Goal: Task Accomplishment & Management: Complete application form

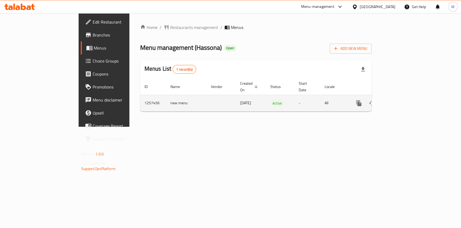
click at [401, 101] on icon "enhanced table" at bounding box center [398, 103] width 5 height 5
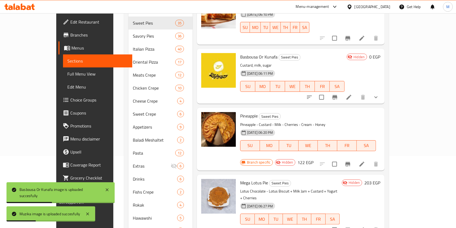
scroll to position [91, 0]
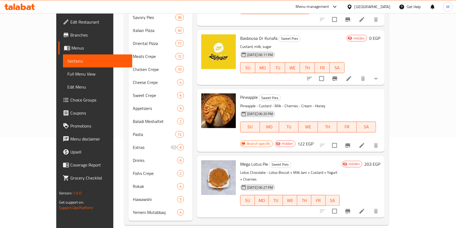
click at [124, 68] on div "Menu sections Sweet Pies 35 Savory Pies 36 Italian Pizza 40 Oriental Pizza 17 M…" at bounding box center [256, 95] width 265 height 259
click at [38, 5] on div at bounding box center [19, 6] width 39 height 11
click at [28, 7] on icon at bounding box center [28, 7] width 5 height 5
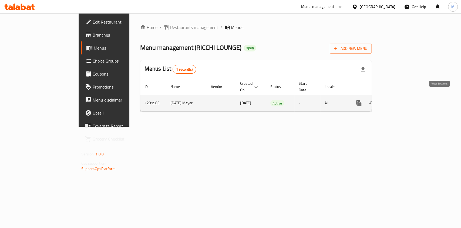
click at [405, 99] on link "enhanced table" at bounding box center [398, 102] width 13 height 13
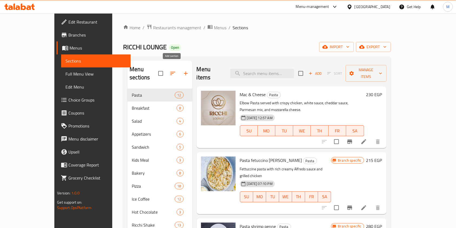
click at [182, 70] on icon "button" at bounding box center [185, 73] width 6 height 6
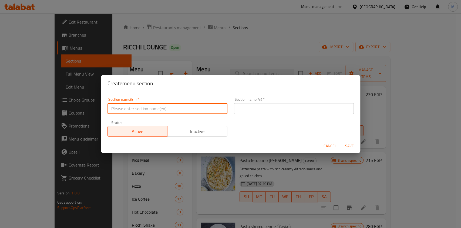
click at [168, 107] on input "text" at bounding box center [168, 108] width 120 height 11
paste input "Dessert"
type input "Dessert"
click at [246, 111] on input "text" at bounding box center [294, 108] width 120 height 11
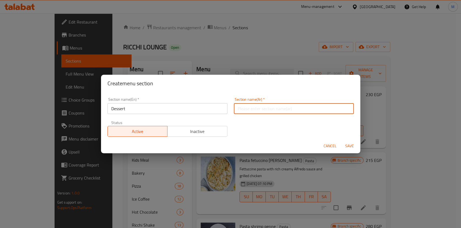
paste input "حلویات"
type input "حلویات"
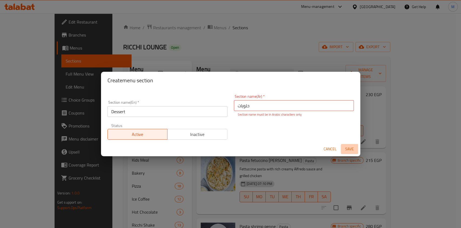
click at [350, 145] on span "Save" at bounding box center [349, 148] width 13 height 7
click at [351, 146] on span "Save" at bounding box center [349, 148] width 13 height 7
click at [262, 105] on input "حلویات" at bounding box center [294, 105] width 120 height 11
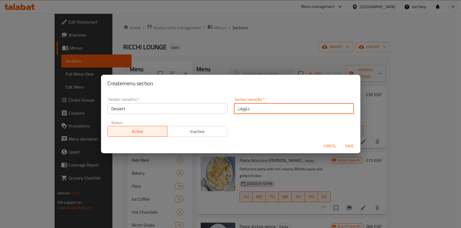
type input "حلويات"
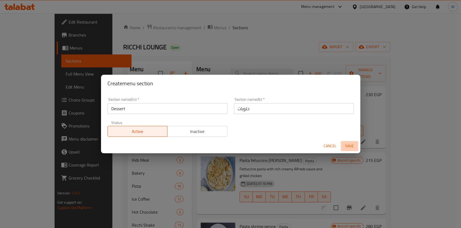
click at [350, 143] on span "Save" at bounding box center [349, 145] width 13 height 7
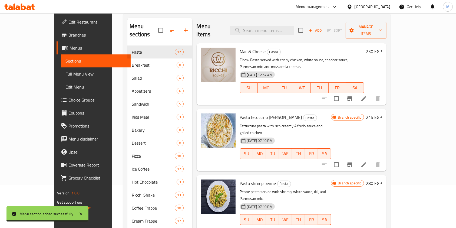
scroll to position [54, 0]
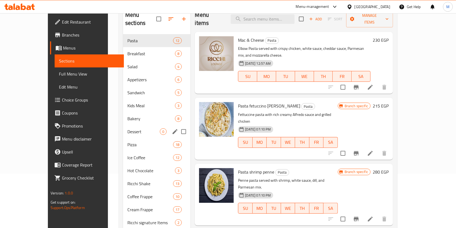
click at [127, 128] on span "Dessert" at bounding box center [143, 131] width 32 height 6
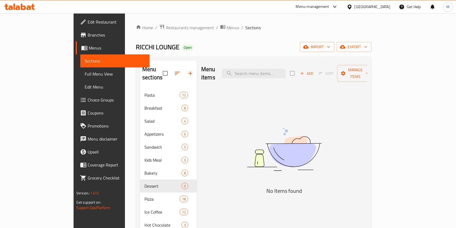
click at [314, 70] on span "Add" at bounding box center [306, 73] width 15 height 6
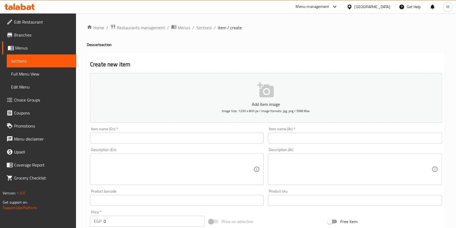
click at [337, 141] on input "text" at bounding box center [355, 137] width 174 height 11
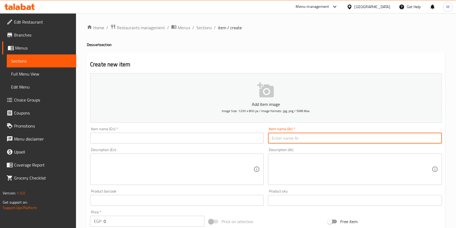
paste input "كوكيز كيندر"
type input "كوكيز كيندر"
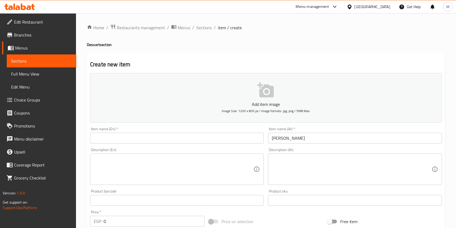
click at [210, 149] on div "Description (En) Description (En)" at bounding box center [177, 166] width 174 height 37
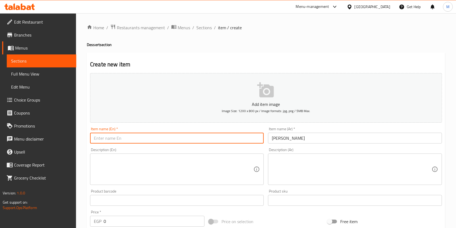
click at [206, 138] on input "text" at bounding box center [177, 137] width 174 height 11
paste input "Kinder Cookies"
type input "Kinder Cookies"
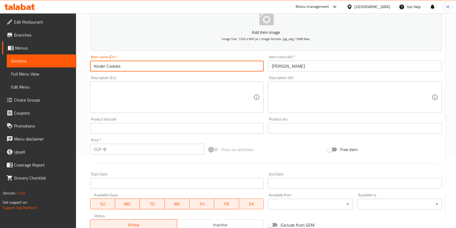
drag, startPoint x: 124, startPoint y: 156, endPoint x: 125, endPoint y: 150, distance: 6.0
click at [124, 156] on div "Price   * EGP 0 Price *" at bounding box center [147, 146] width 119 height 21
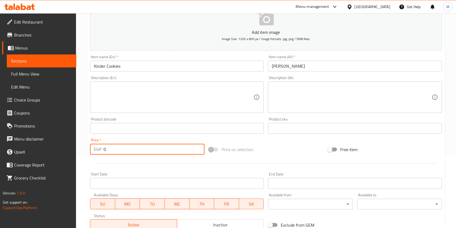
click at [125, 150] on input "0" at bounding box center [154, 149] width 101 height 11
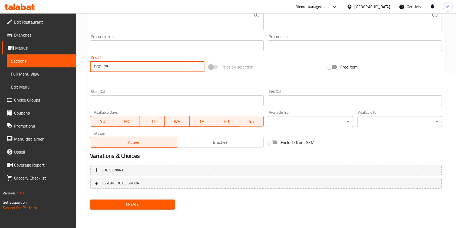
type input "75"
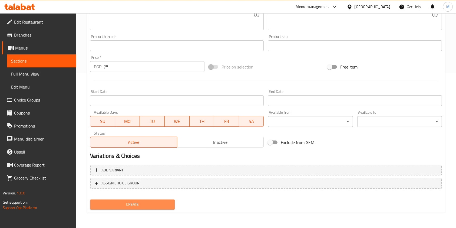
click at [161, 203] on span "Create" at bounding box center [132, 204] width 76 height 7
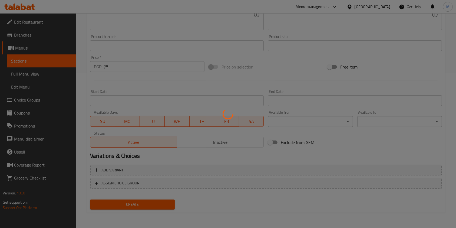
type input "0"
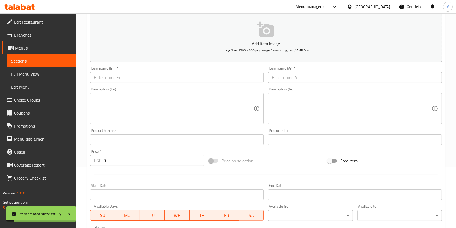
scroll to position [0, 0]
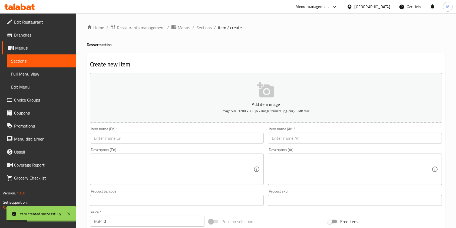
click at [292, 132] on div "Item name (Ar)   * Item name (Ar) *" at bounding box center [355, 135] width 174 height 16
click at [293, 137] on input "text" at bounding box center [355, 137] width 174 height 11
click at [355, 137] on input "text" at bounding box center [355, 137] width 174 height 11
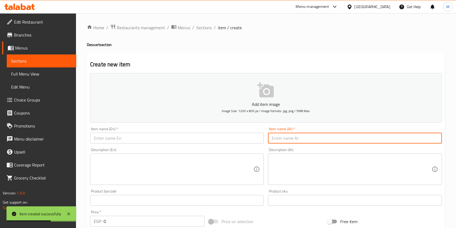
click at [315, 139] on input "text" at bounding box center [355, 137] width 174 height 11
paste input "براونيز"
type input "براونيز"
click at [206, 137] on input "text" at bounding box center [177, 137] width 174 height 11
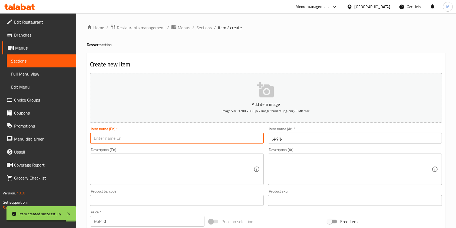
paste input "Brownies"
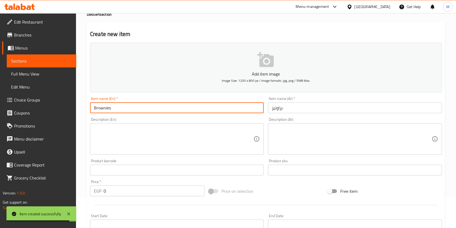
scroll to position [72, 0]
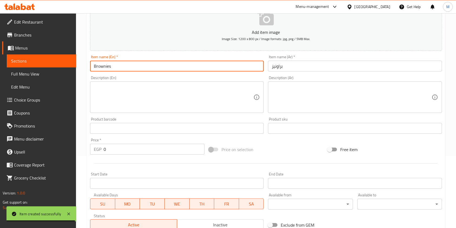
type input "Brownies"
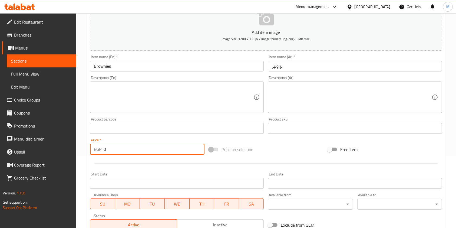
drag, startPoint x: 114, startPoint y: 146, endPoint x: 100, endPoint y: 146, distance: 14.3
click at [100, 146] on div "EGP 0 Price *" at bounding box center [147, 149] width 114 height 11
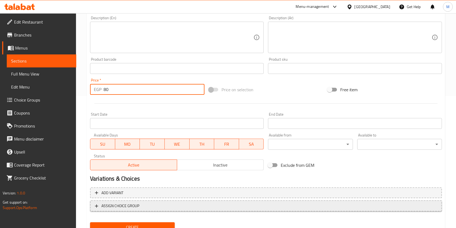
scroll to position [154, 0]
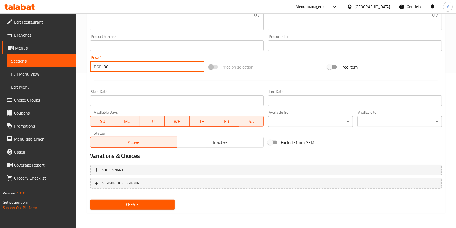
type input "80"
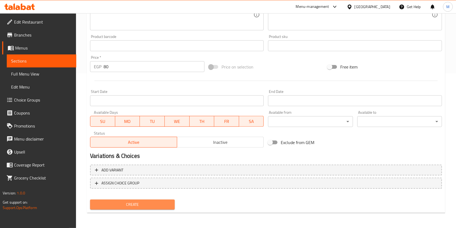
click at [146, 200] on button "Create" at bounding box center [132, 204] width 85 height 10
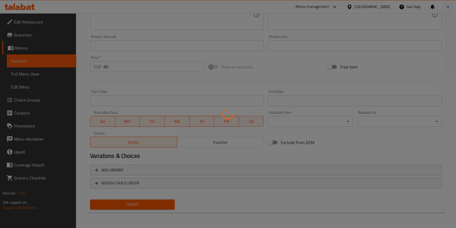
scroll to position [82, 0]
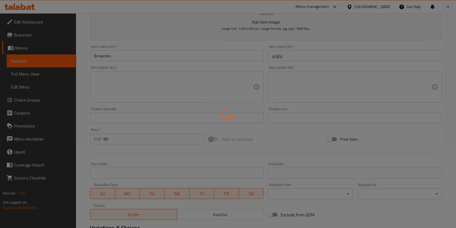
type input "0"
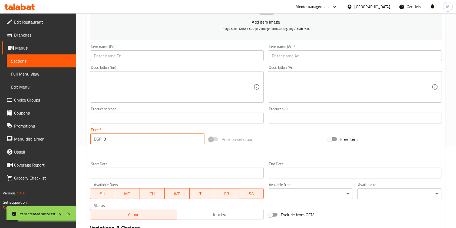
click at [116, 142] on input "0" at bounding box center [154, 138] width 101 height 11
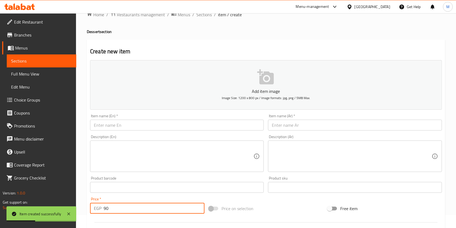
scroll to position [10, 0]
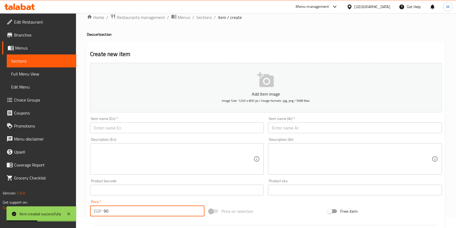
type input "90"
click at [158, 130] on input "text" at bounding box center [177, 127] width 174 height 11
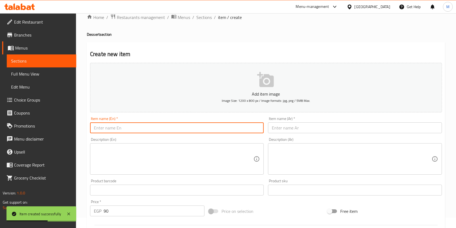
paste input "كيك تيراميسو"
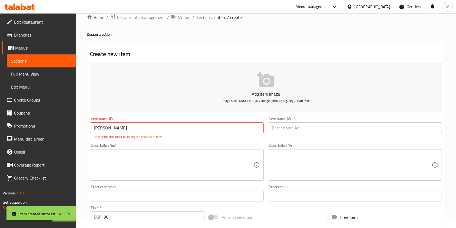
click at [186, 135] on p "Item name (En) must be in English characters only" at bounding box center [177, 136] width 166 height 5
click at [186, 134] on div "Item name (En)   * كيك تيراميسو Item name (En) * Item name (En) must be in Engl…" at bounding box center [177, 127] width 174 height 22
click at [186, 132] on input "كيك تيراميسو" at bounding box center [177, 127] width 174 height 11
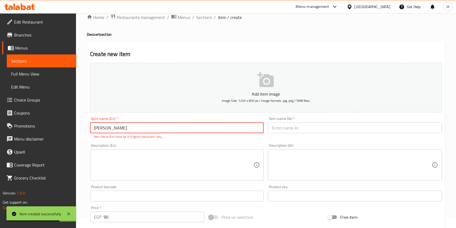
click at [186, 132] on input "كيك تيراميسو" at bounding box center [177, 127] width 174 height 11
paste input "Tiramisu Cake"
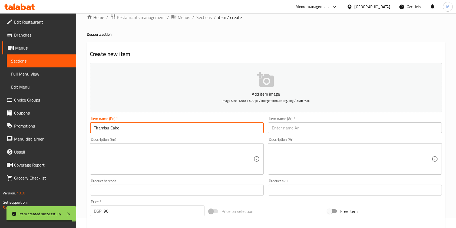
type input "Tiramisu Cake"
click at [286, 125] on input "text" at bounding box center [355, 127] width 174 height 11
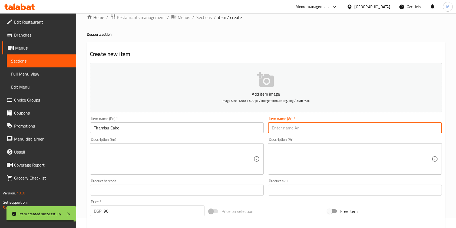
click at [286, 125] on input "text" at bounding box center [355, 127] width 174 height 11
paste input "كيك تيراميسو"
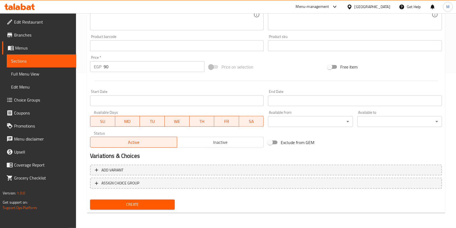
type input "كيك تيراميسو"
click at [158, 201] on span "Create" at bounding box center [132, 204] width 76 height 7
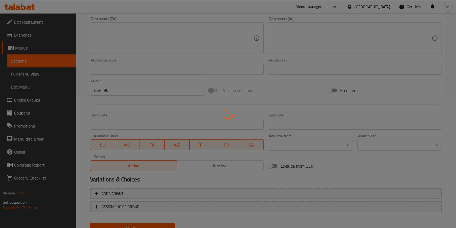
scroll to position [46, 0]
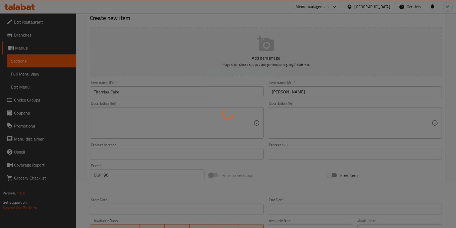
type input "0"
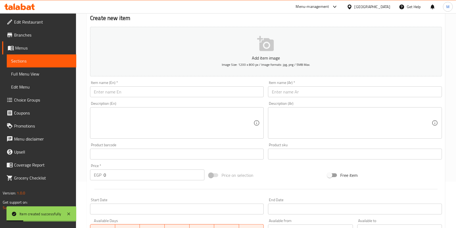
click at [284, 82] on div "Item name (Ar)   * Item name (Ar) *" at bounding box center [355, 89] width 174 height 16
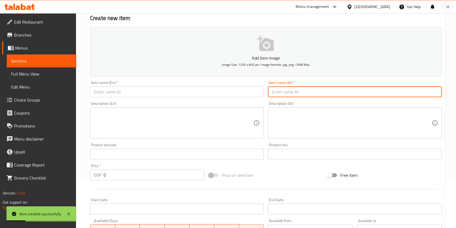
click at [284, 88] on input "text" at bounding box center [355, 91] width 174 height 11
paste input "شوكليت نوتيلا"
type input "شوكليت نوتيلا"
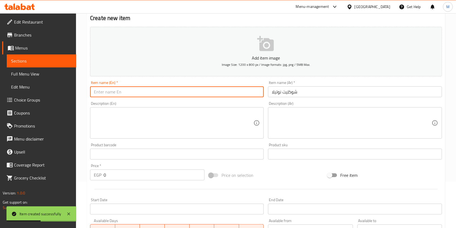
click at [179, 94] on input "text" at bounding box center [177, 91] width 174 height 11
paste input "Nutella Chocolate"
type input "Nutella Chocolate"
click at [114, 171] on input "0" at bounding box center [154, 174] width 101 height 11
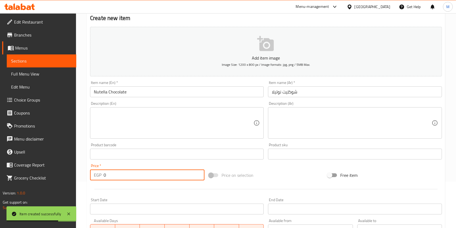
click at [114, 171] on input "0" at bounding box center [154, 174] width 101 height 11
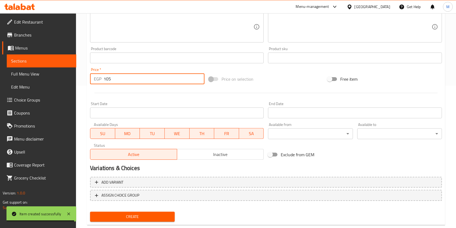
scroll to position [154, 0]
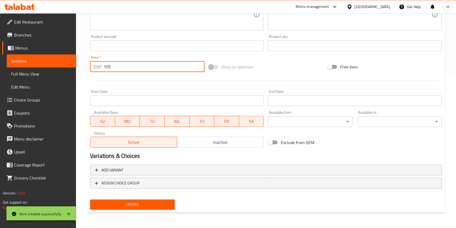
type input "105"
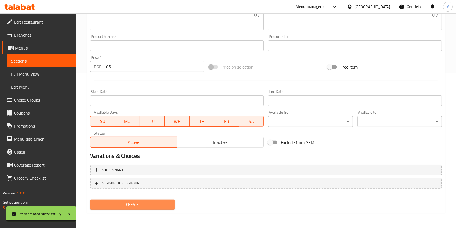
click at [153, 209] on button "Create" at bounding box center [132, 204] width 85 height 10
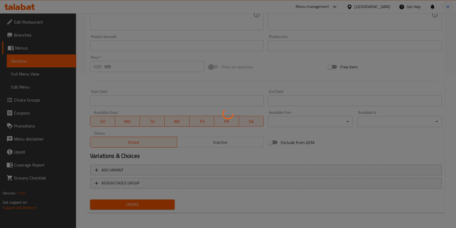
type input "0"
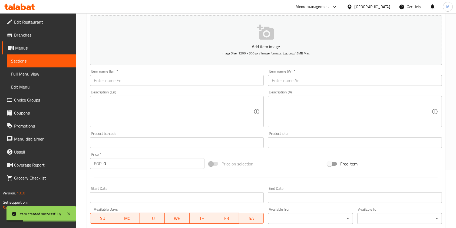
scroll to position [46, 0]
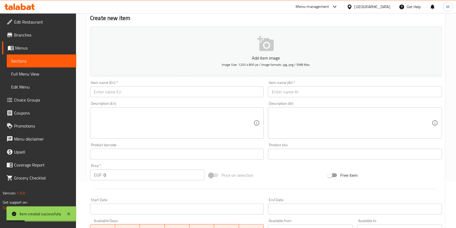
click at [295, 92] on input "text" at bounding box center [355, 91] width 174 height 11
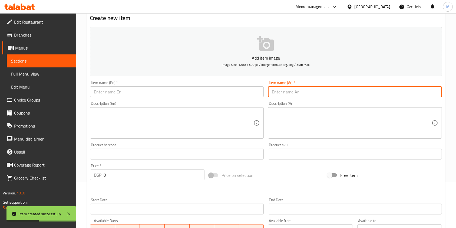
paste input "شوكليت عين جمل"
type input "شوكليت عين جمل"
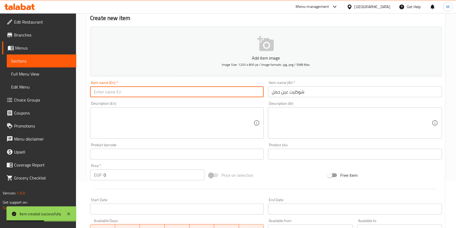
click at [194, 92] on input "text" at bounding box center [177, 91] width 174 height 11
paste input "Walnut Chocolate"
type input "Walnut Chocolate"
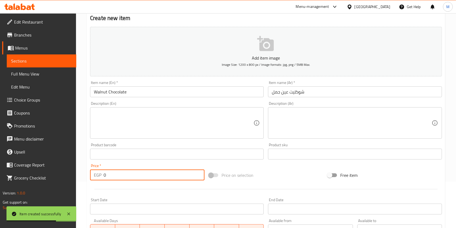
drag, startPoint x: 122, startPoint y: 178, endPoint x: 91, endPoint y: 179, distance: 31.1
click at [91, 179] on div "EGP 0 Price *" at bounding box center [147, 174] width 114 height 11
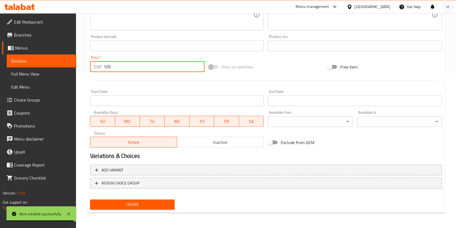
type input "105"
click at [146, 211] on div "Create" at bounding box center [132, 204] width 89 height 14
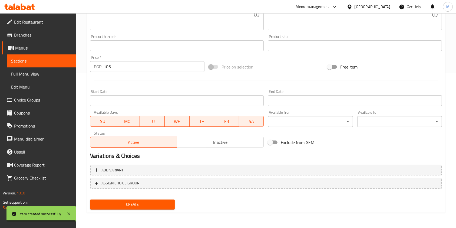
click at [146, 209] on button "Create" at bounding box center [132, 204] width 85 height 10
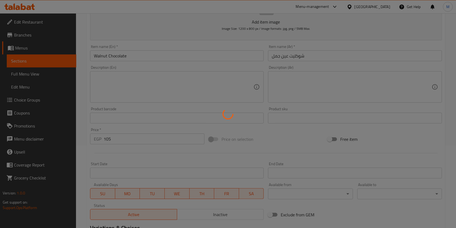
type input "0"
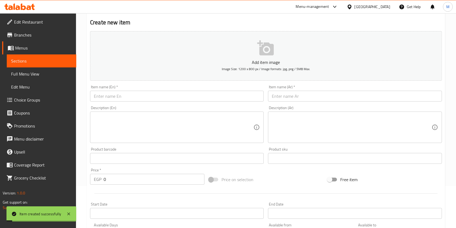
scroll to position [0, 0]
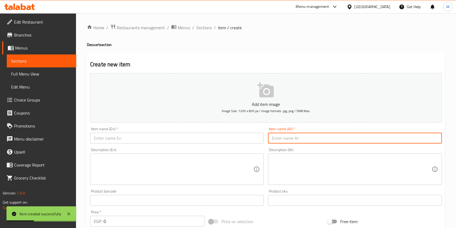
click at [298, 137] on input "text" at bounding box center [355, 137] width 174 height 11
paste input "موس كيندر"
type input "موس كيندر"
click at [206, 144] on div "Item name (En)   * Item name (En) *" at bounding box center [177, 135] width 178 height 21
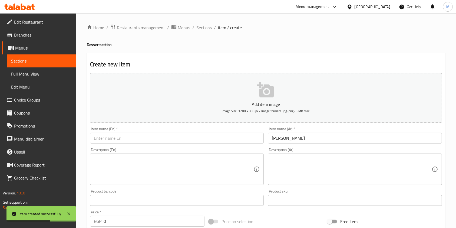
click at [206, 139] on input "text" at bounding box center [177, 137] width 174 height 11
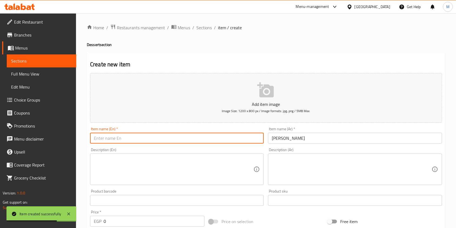
paste input "Mousse Kinder"
type input "Mousse Kinder"
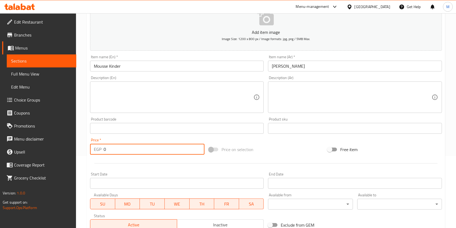
drag, startPoint x: 120, startPoint y: 151, endPoint x: 95, endPoint y: 152, distance: 25.4
click at [94, 151] on div "EGP 0 Price *" at bounding box center [147, 149] width 114 height 11
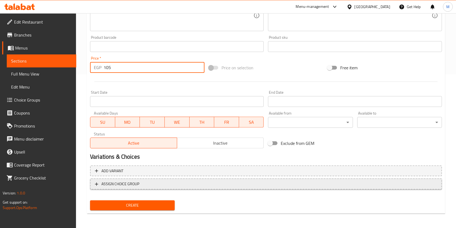
scroll to position [154, 0]
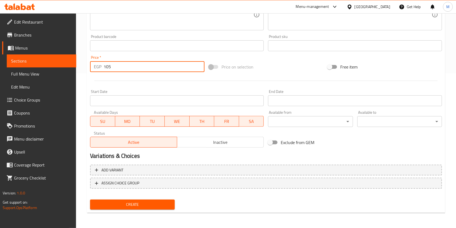
type input "105"
click at [155, 202] on span "Create" at bounding box center [132, 204] width 76 height 7
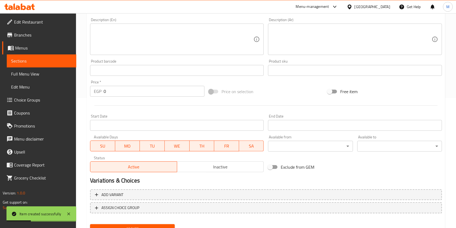
scroll to position [118, 0]
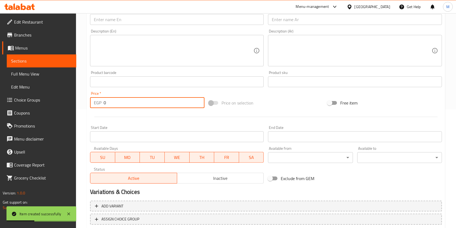
click at [141, 107] on input "0" at bounding box center [154, 102] width 101 height 11
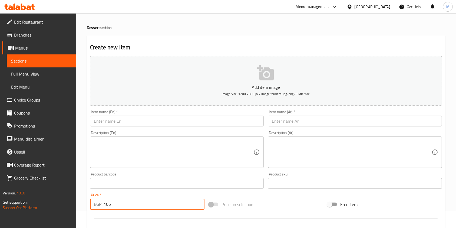
scroll to position [0, 0]
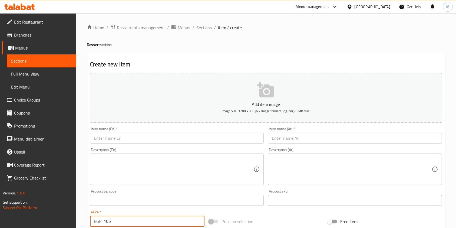
type input "105"
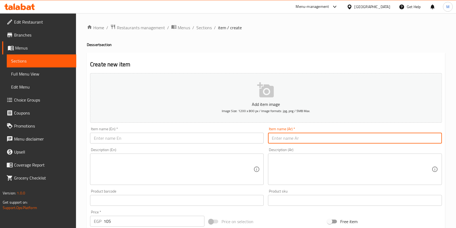
click at [284, 136] on input "text" at bounding box center [355, 137] width 174 height 11
paste input "موس ماربل"
type input "موس ماربل"
click at [181, 142] on input "text" at bounding box center [177, 137] width 174 height 11
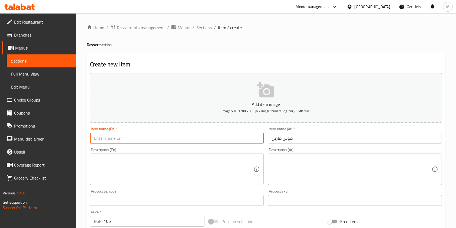
paste input "Mousse Marble"
type input "Mousse Marble"
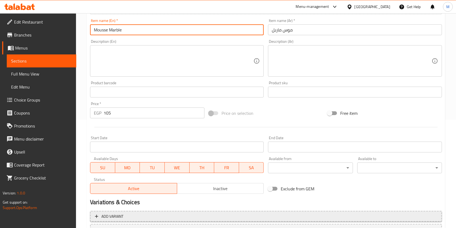
scroll to position [144, 0]
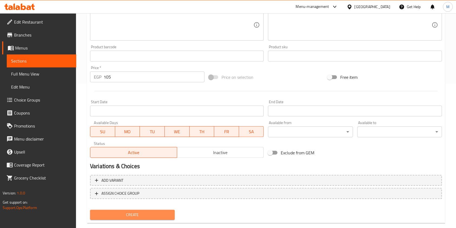
click at [154, 215] on span "Create" at bounding box center [132, 214] width 76 height 7
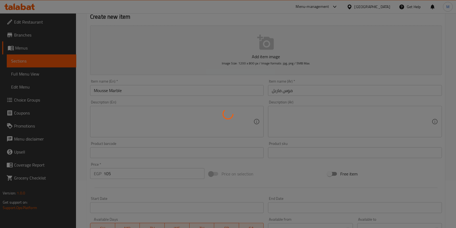
scroll to position [36, 0]
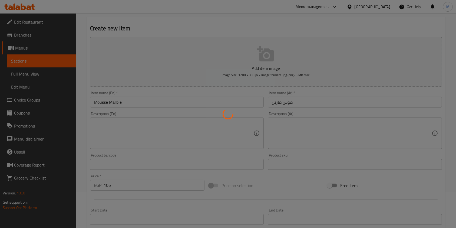
type input "0"
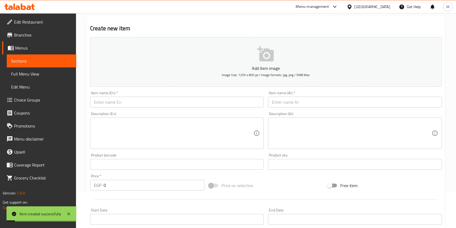
click at [286, 106] on input "text" at bounding box center [355, 101] width 174 height 11
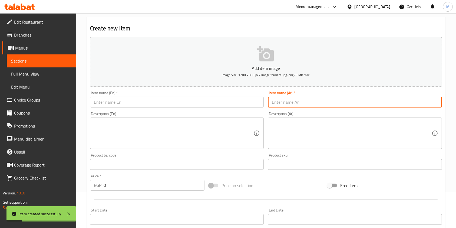
paste input "تشيز كيك"
type input "تشيز كيك"
click at [219, 101] on input "text" at bounding box center [177, 101] width 174 height 11
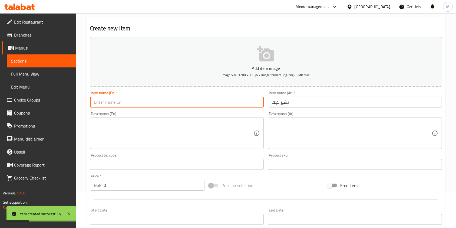
paste input "Cheese Cake"
type input "Cheese Cake"
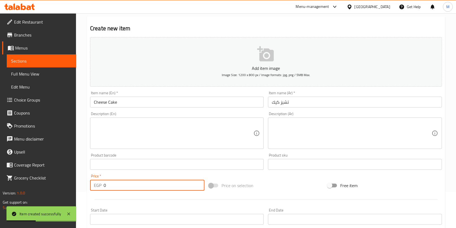
click at [125, 183] on input "0" at bounding box center [154, 184] width 101 height 11
click at [125, 185] on input "0" at bounding box center [154, 184] width 101 height 11
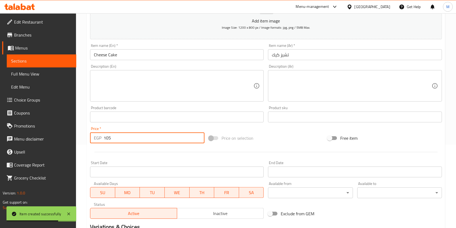
scroll to position [144, 0]
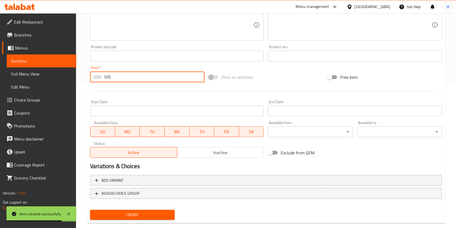
type input "105"
click at [160, 213] on span "Create" at bounding box center [132, 214] width 76 height 7
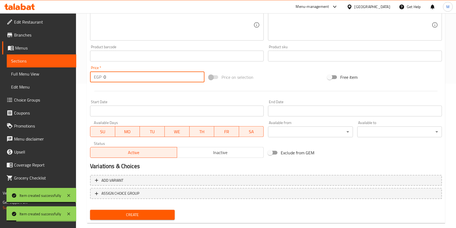
click at [123, 77] on input "0" at bounding box center [154, 76] width 101 height 11
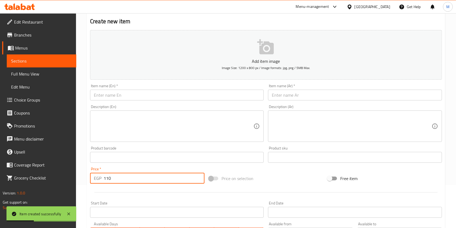
scroll to position [36, 0]
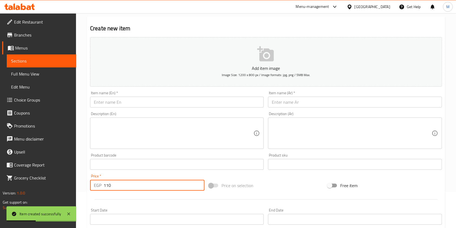
type input "110"
click at [150, 105] on input "text" at bounding box center [177, 101] width 174 height 11
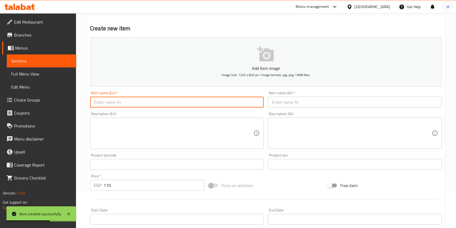
paste input "Red Velvet"
type input "Red Velvet"
drag, startPoint x: 296, startPoint y: 96, endPoint x: 292, endPoint y: 100, distance: 5.9
click at [296, 96] on div "Item name (Ar)   * Item name (Ar) *" at bounding box center [355, 99] width 174 height 16
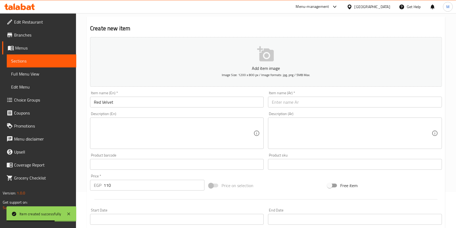
click at [292, 101] on input "text" at bounding box center [355, 101] width 174 height 11
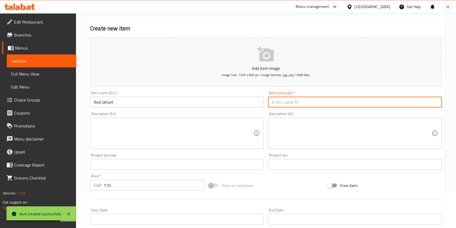
paste input "ريد فيلفت"
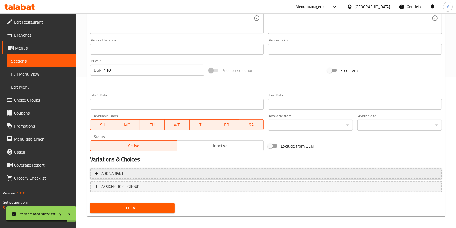
scroll to position [154, 0]
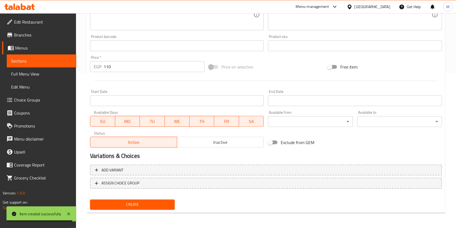
type input "ريد فيلفت"
click at [167, 208] on button "Create" at bounding box center [132, 204] width 85 height 10
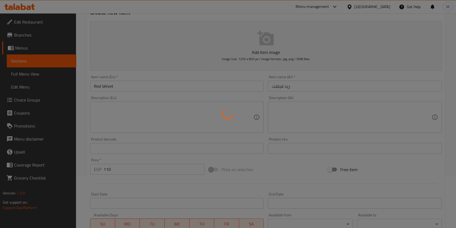
scroll to position [10, 0]
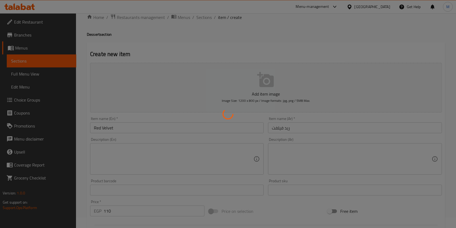
type input "0"
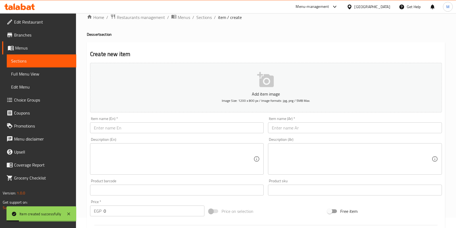
click at [269, 129] on input "text" at bounding box center [355, 127] width 174 height 11
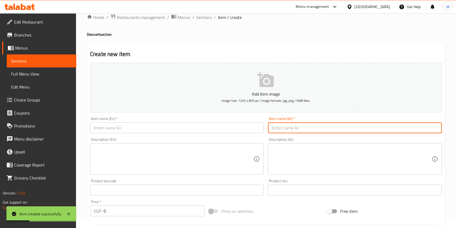
paste input "بيربل كيك"
type input "بيربل كيك"
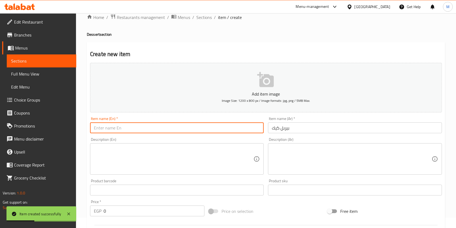
click at [207, 131] on input "text" at bounding box center [177, 127] width 174 height 11
paste input "Purple Cake"
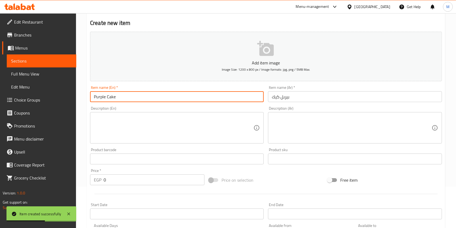
scroll to position [82, 0]
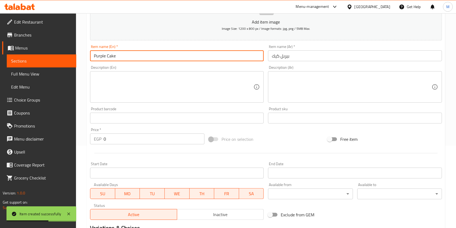
type input "Purple Cake"
click at [116, 139] on input "0" at bounding box center [154, 138] width 101 height 11
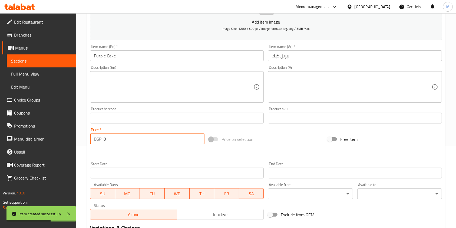
click at [116, 139] on input "0" at bounding box center [154, 138] width 101 height 11
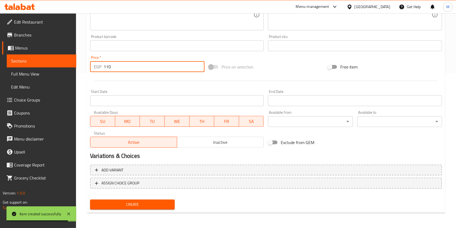
type input "110"
click at [161, 201] on span "Create" at bounding box center [132, 204] width 76 height 7
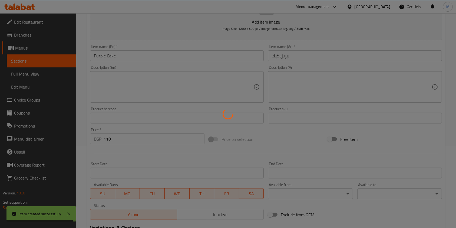
type input "0"
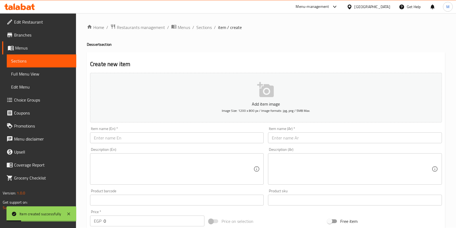
scroll to position [0, 0]
click at [294, 136] on input "text" at bounding box center [355, 137] width 174 height 11
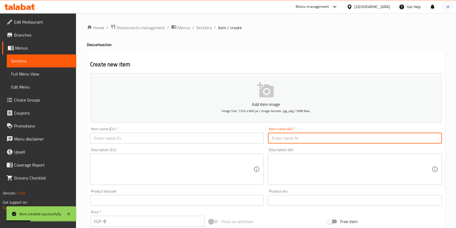
paste input "مولتن كيك"
type input "مولتن كيك"
click at [238, 140] on input "text" at bounding box center [177, 137] width 174 height 11
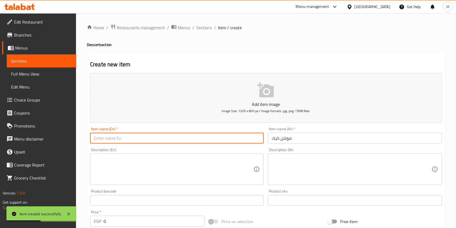
paste input "Molten Cake"
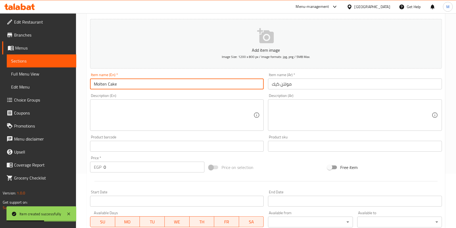
scroll to position [72, 0]
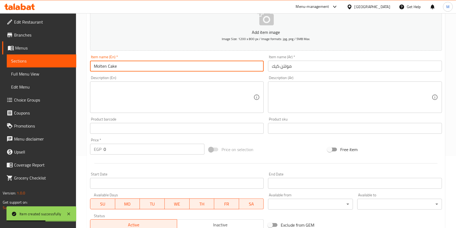
type input "Molten Cake"
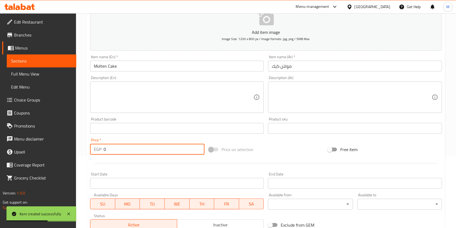
click at [130, 146] on input "0" at bounding box center [154, 149] width 101 height 11
click at [130, 147] on input "0" at bounding box center [154, 149] width 101 height 11
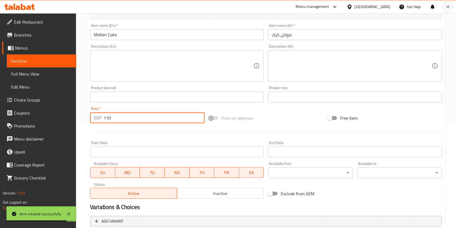
scroll to position [154, 0]
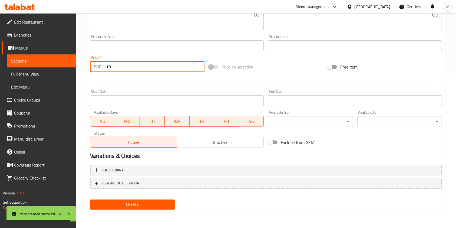
type input "110"
click at [158, 202] on span "Create" at bounding box center [132, 204] width 76 height 7
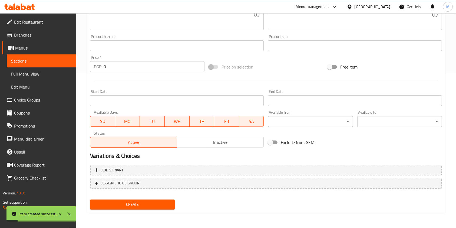
click at [116, 68] on input "0" at bounding box center [154, 66] width 101 height 11
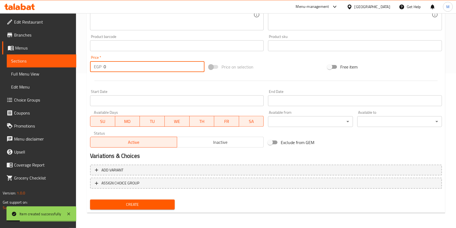
click at [116, 68] on input "0" at bounding box center [154, 66] width 101 height 11
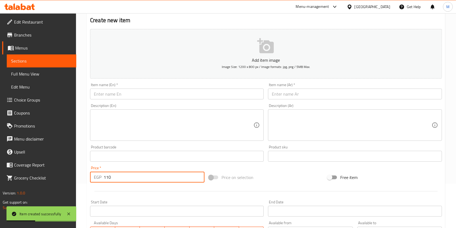
scroll to position [10, 0]
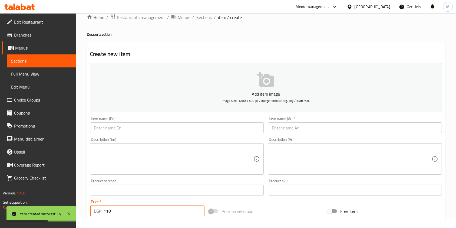
type input "110"
click at [309, 126] on input "text" at bounding box center [355, 127] width 174 height 11
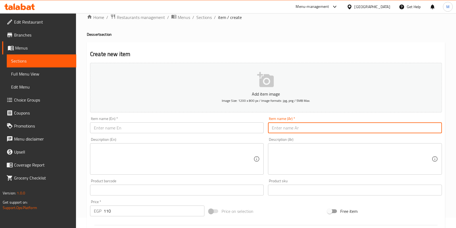
paste input "سان سبستيان"
type input "سان سبستيان"
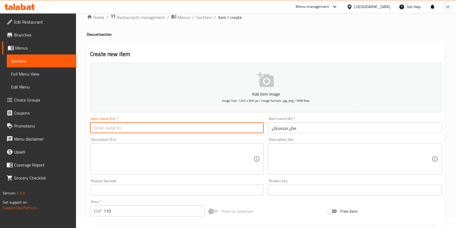
click at [212, 132] on input "text" at bounding box center [177, 127] width 174 height 11
paste input "San Sebastian"
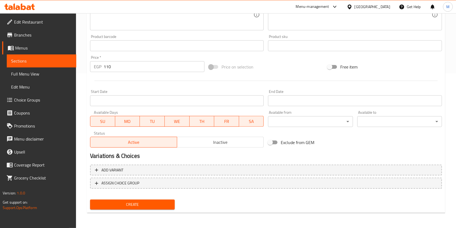
type input "San Sebastian"
click at [136, 200] on button "Create" at bounding box center [132, 204] width 85 height 10
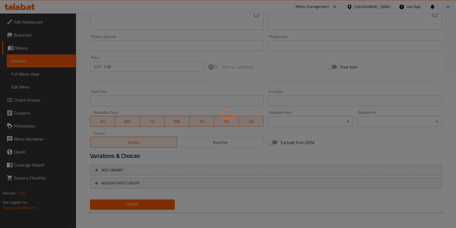
scroll to position [82, 0]
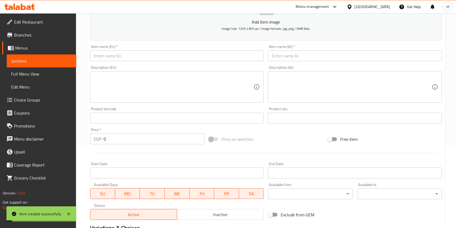
click at [126, 146] on div "Price   * EGP 0 Price *" at bounding box center [147, 135] width 119 height 21
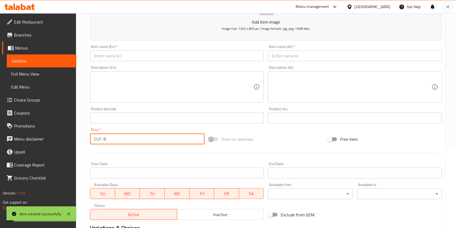
click at [125, 137] on input "0" at bounding box center [154, 138] width 101 height 11
type input "110"
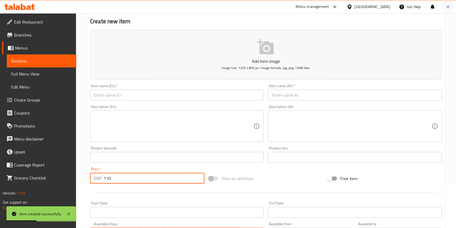
scroll to position [10, 0]
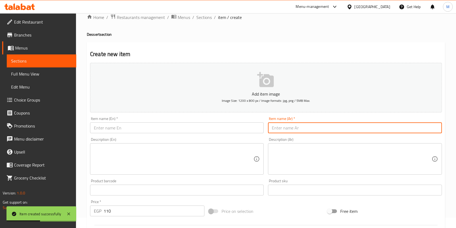
click at [303, 125] on input "text" at bounding box center [355, 127] width 174 height 11
paste input "هني كيك"
type input "هني كيك"
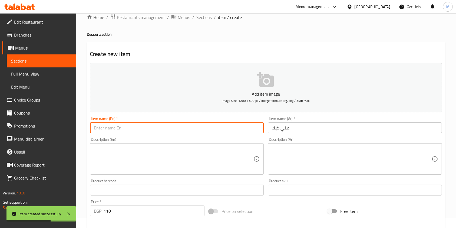
click at [238, 126] on input "text" at bounding box center [177, 127] width 174 height 11
paste input "Honey Cake"
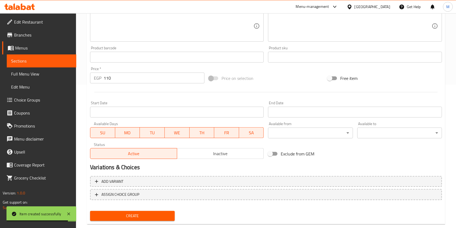
scroll to position [154, 0]
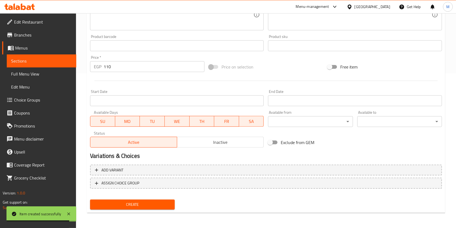
type input "Honey Cake"
click at [148, 204] on span "Create" at bounding box center [132, 204] width 76 height 7
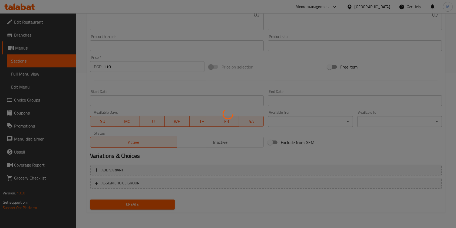
type input "0"
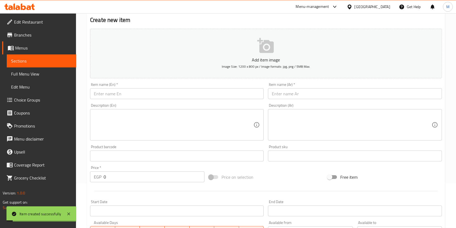
scroll to position [10, 0]
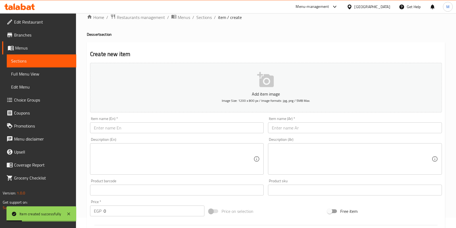
click at [211, 15] on ol "Home / Restaurants management / Menus / Sections / item / create" at bounding box center [266, 17] width 358 height 7
click at [209, 16] on span "Sections" at bounding box center [203, 17] width 15 height 6
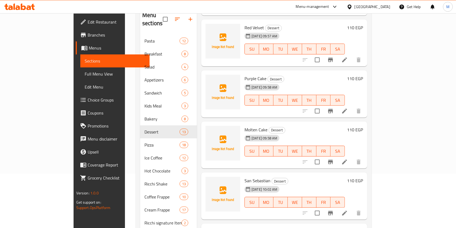
scroll to position [90, 0]
